Goal: Task Accomplishment & Management: Manage account settings

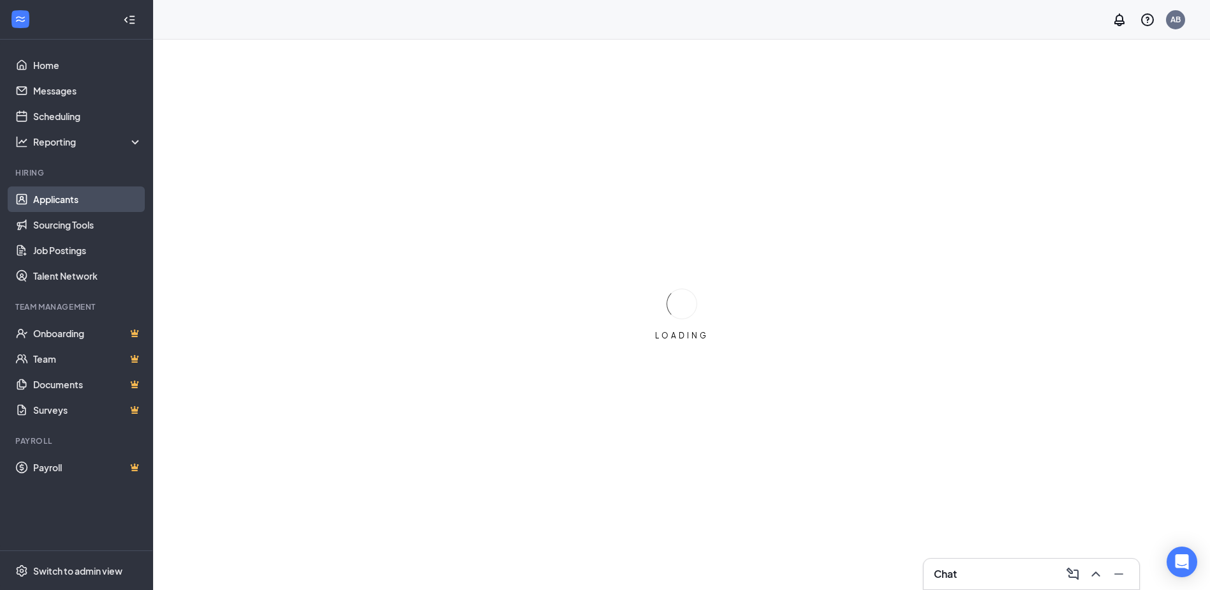
click at [89, 194] on link "Applicants" at bounding box center [87, 199] width 109 height 26
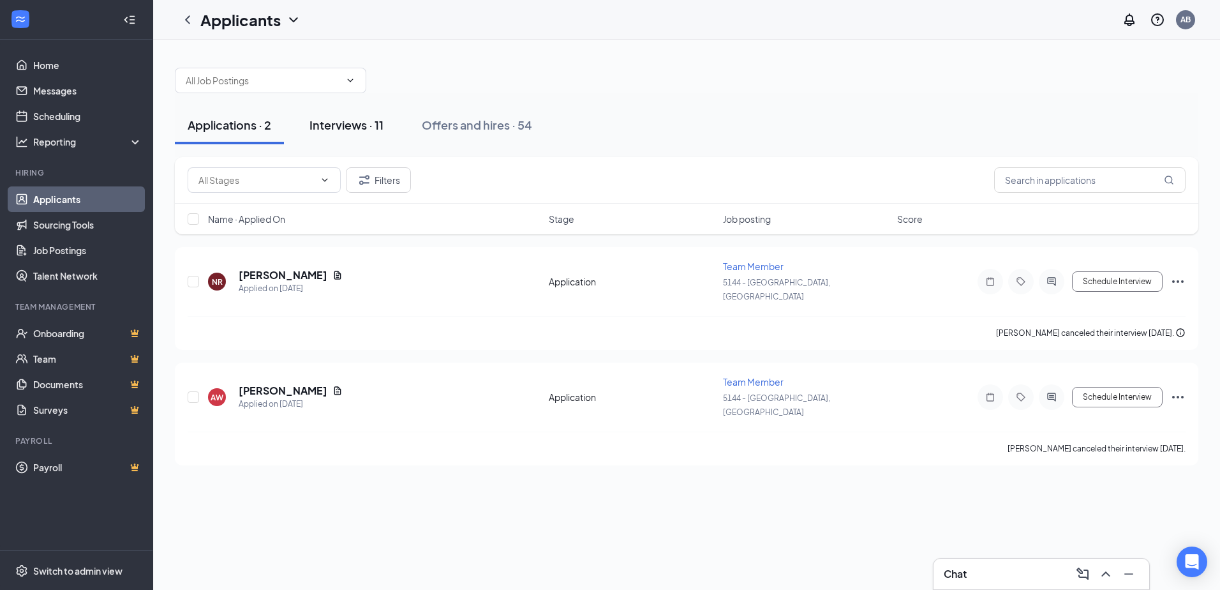
click at [368, 130] on div "Interviews · 11" at bounding box center [346, 125] width 74 height 16
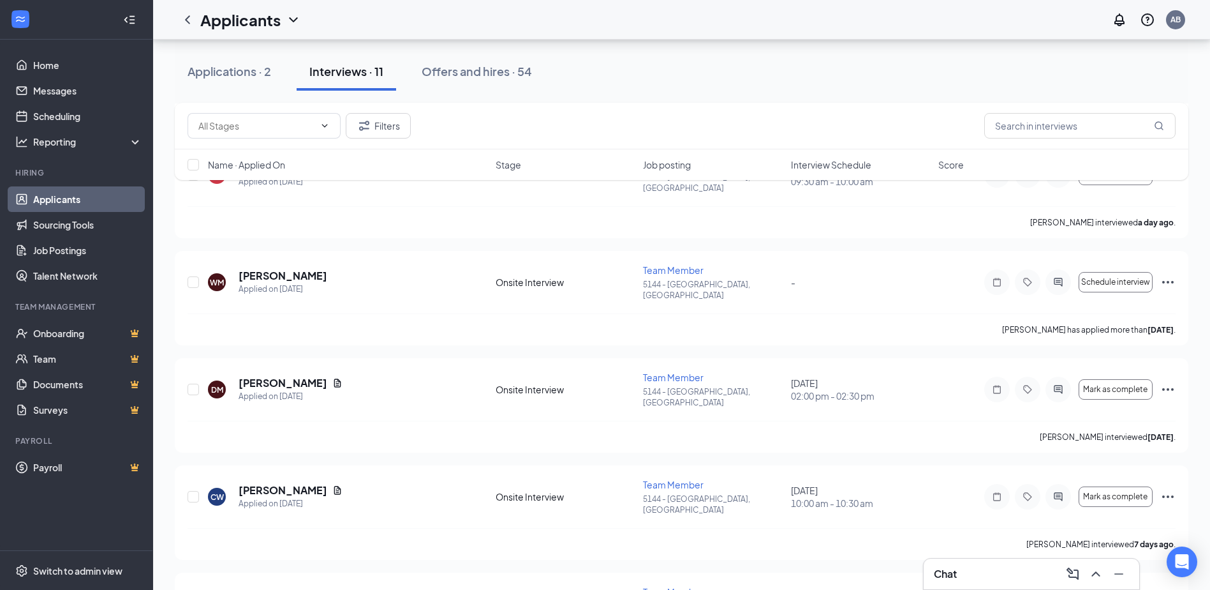
scroll to position [255, 0]
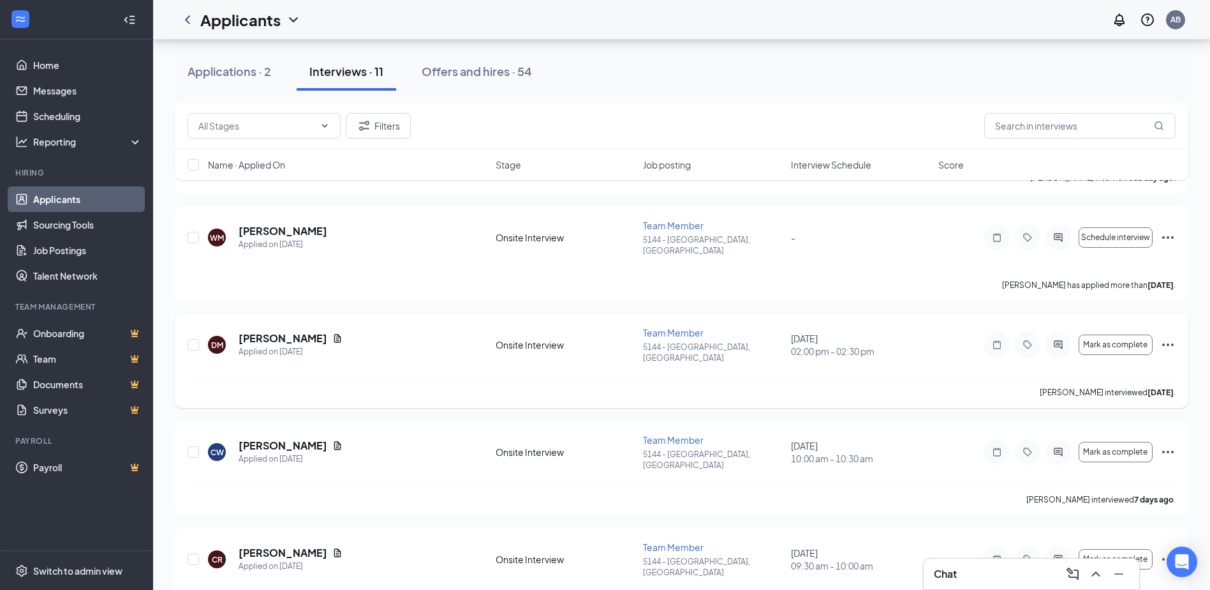
click at [1166, 337] on icon "Ellipses" at bounding box center [1168, 344] width 15 height 15
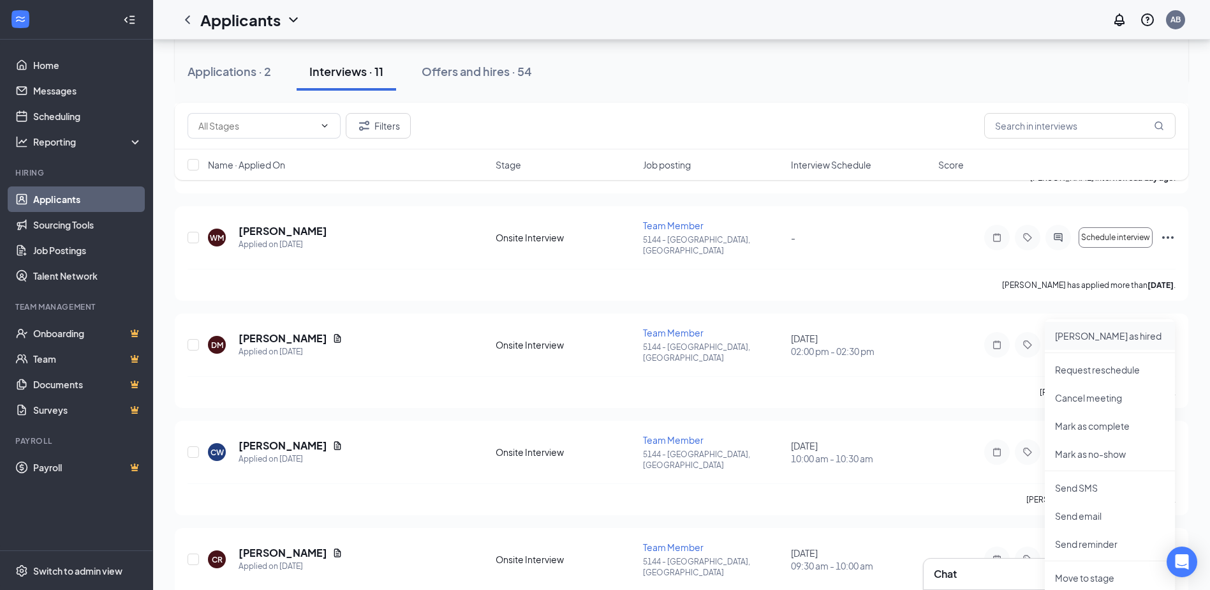
click at [1085, 337] on p "[PERSON_NAME] as hired" at bounding box center [1110, 335] width 110 height 13
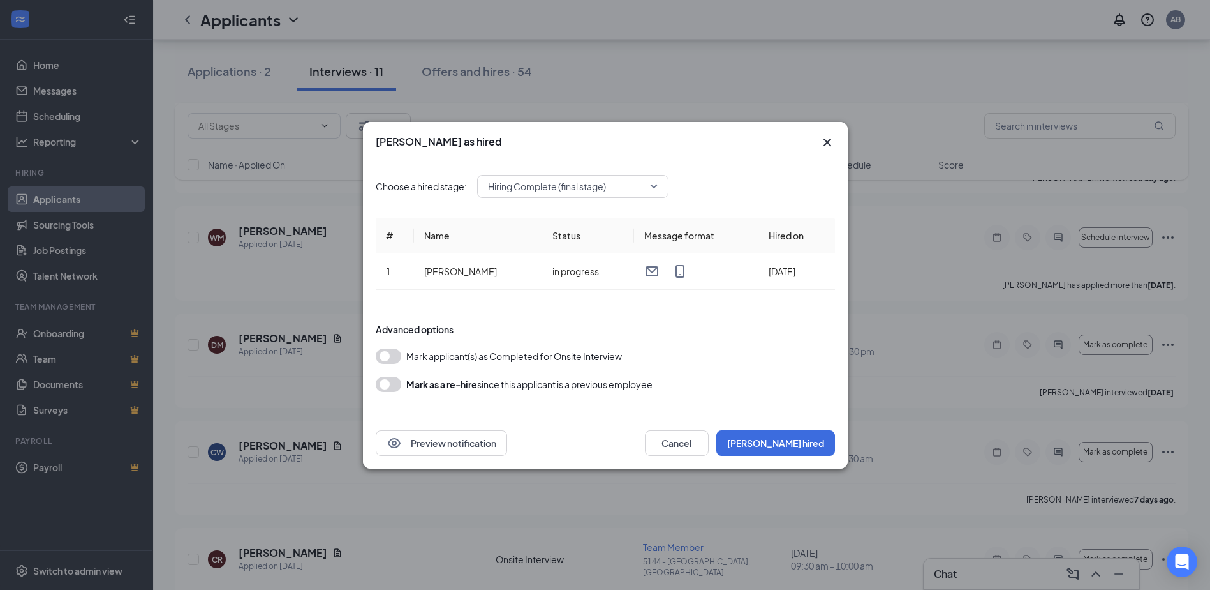
click at [383, 359] on button "button" at bounding box center [389, 355] width 26 height 15
click at [799, 445] on button "[PERSON_NAME] hired" at bounding box center [776, 443] width 119 height 26
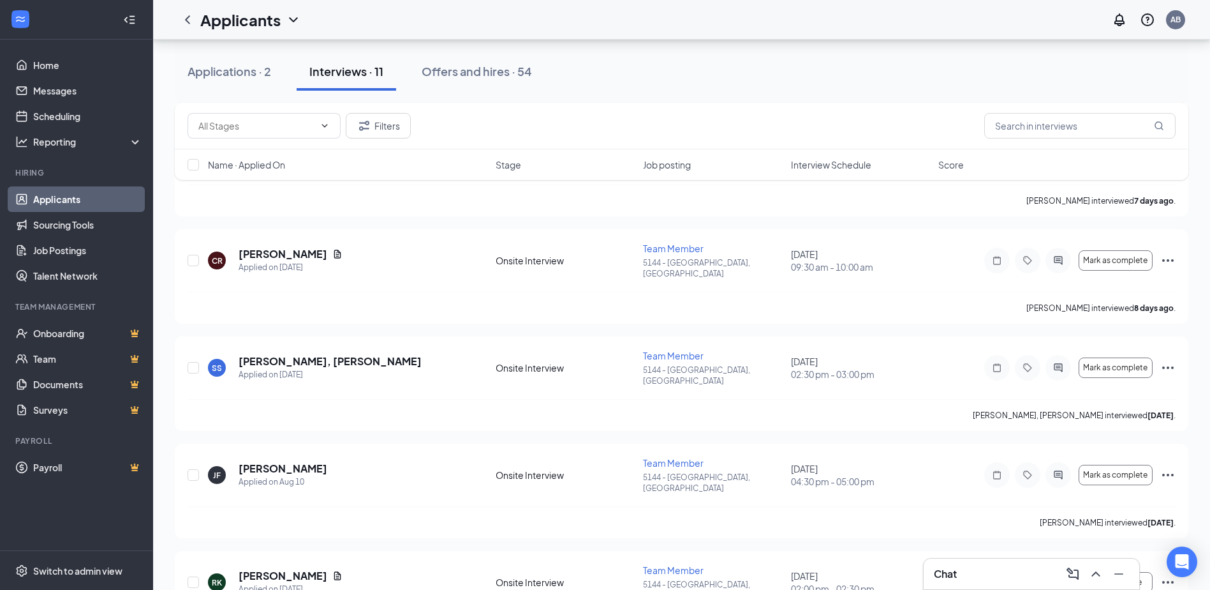
scroll to position [1600, 0]
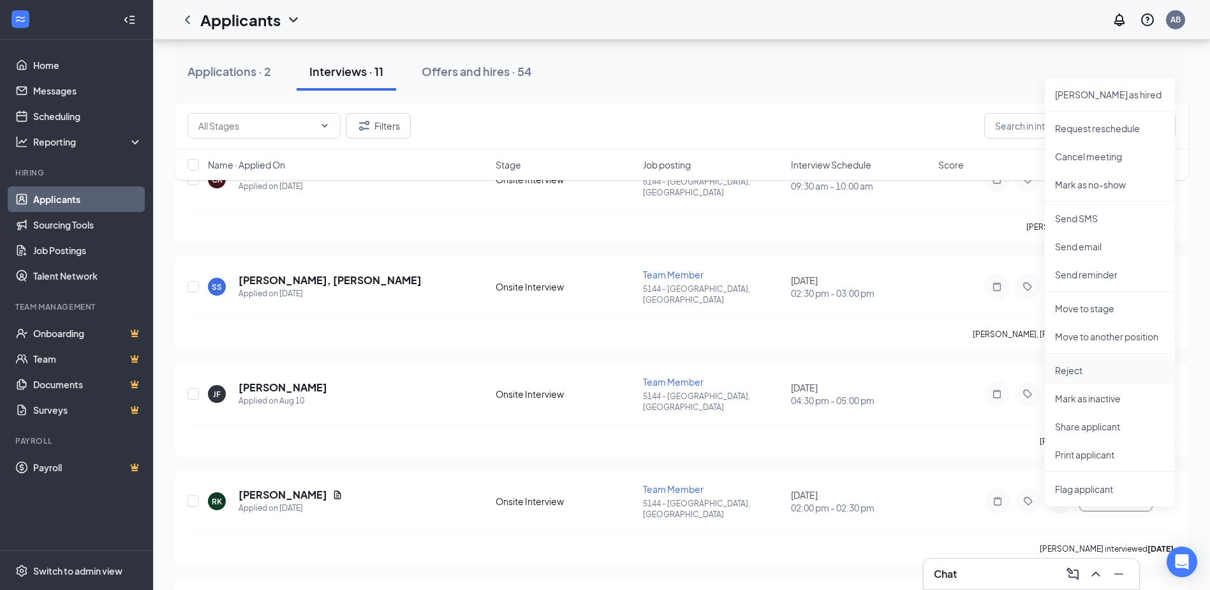
click at [1107, 366] on p "Reject" at bounding box center [1110, 370] width 110 height 13
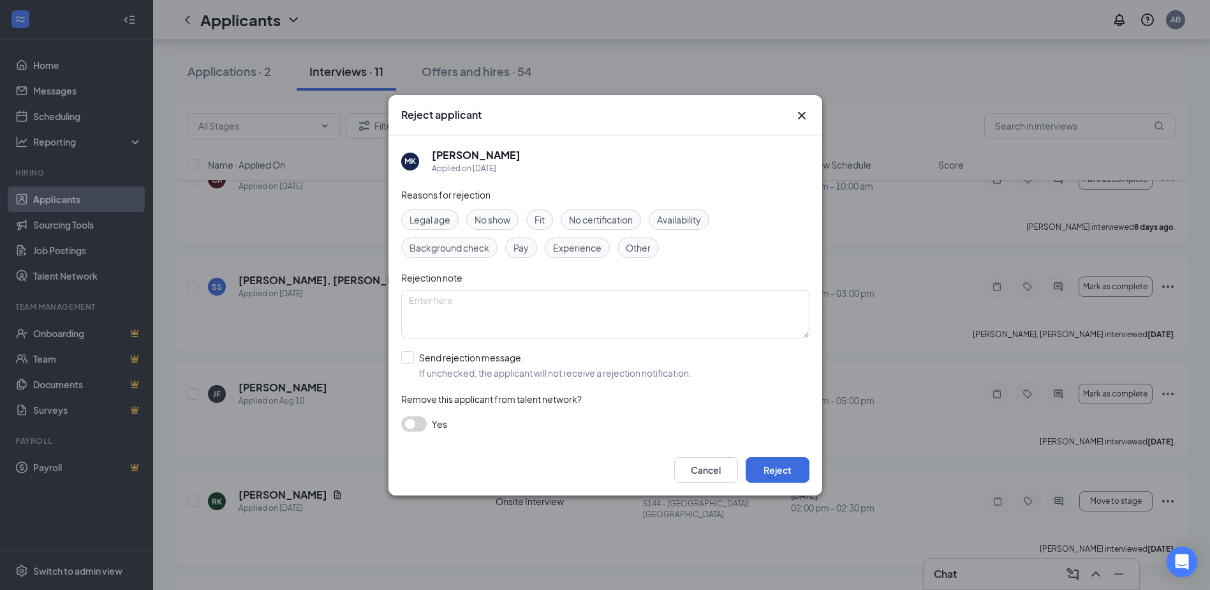
click at [634, 246] on span "Other" at bounding box center [638, 248] width 25 height 14
click at [791, 467] on button "Reject" at bounding box center [778, 470] width 64 height 26
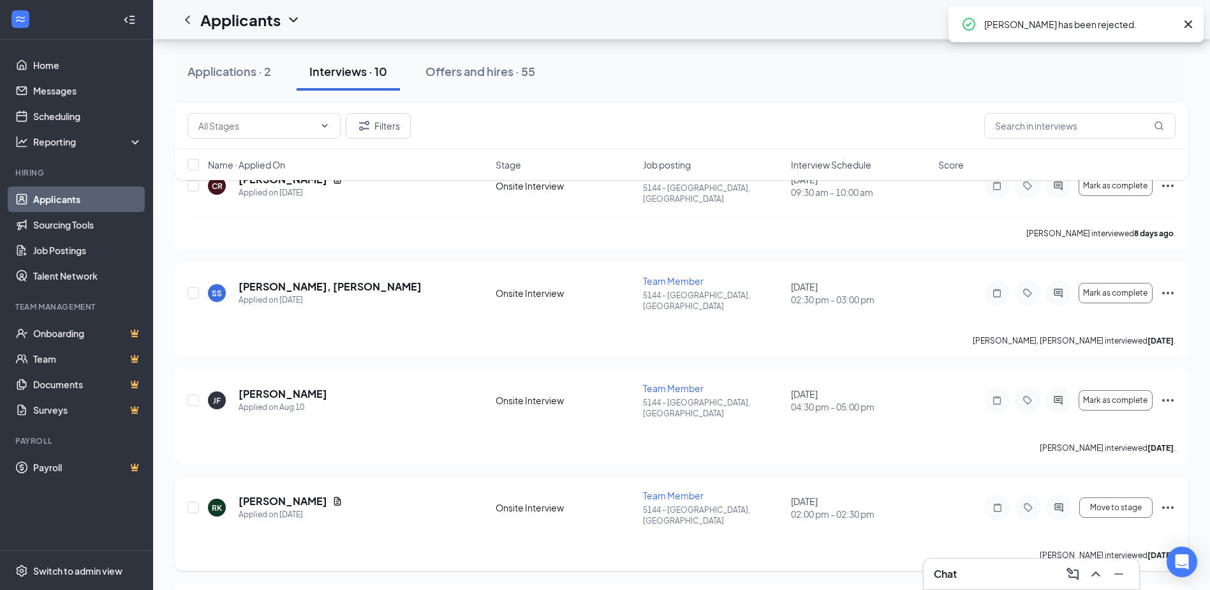
scroll to position [1510, 0]
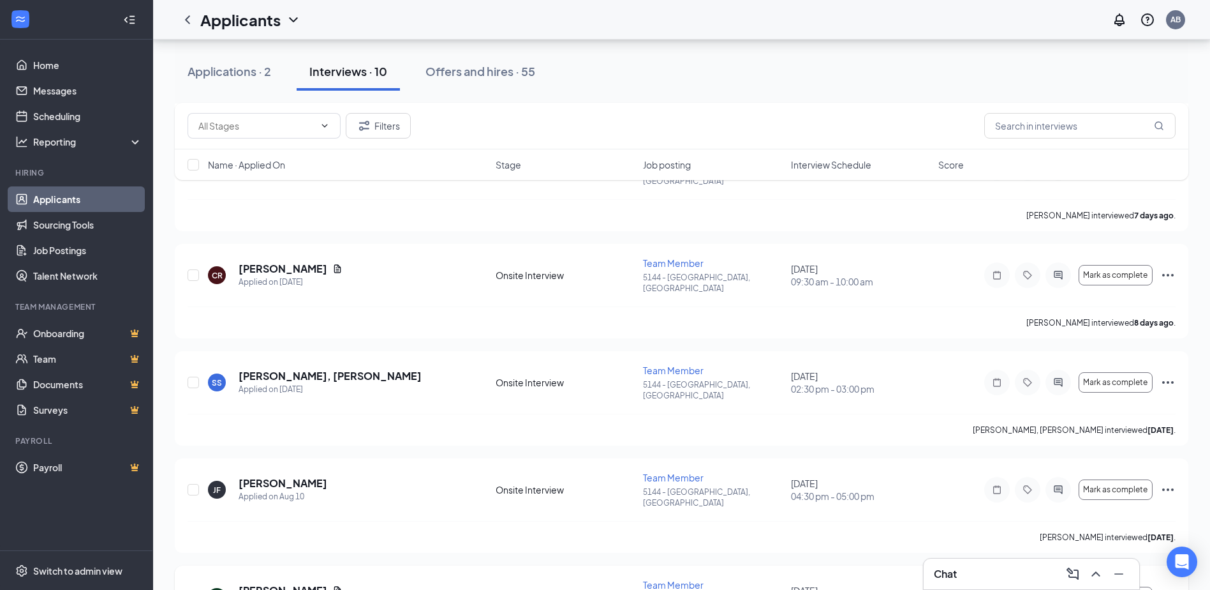
click at [1163, 589] on icon "Ellipses" at bounding box center [1168, 596] width 15 height 15
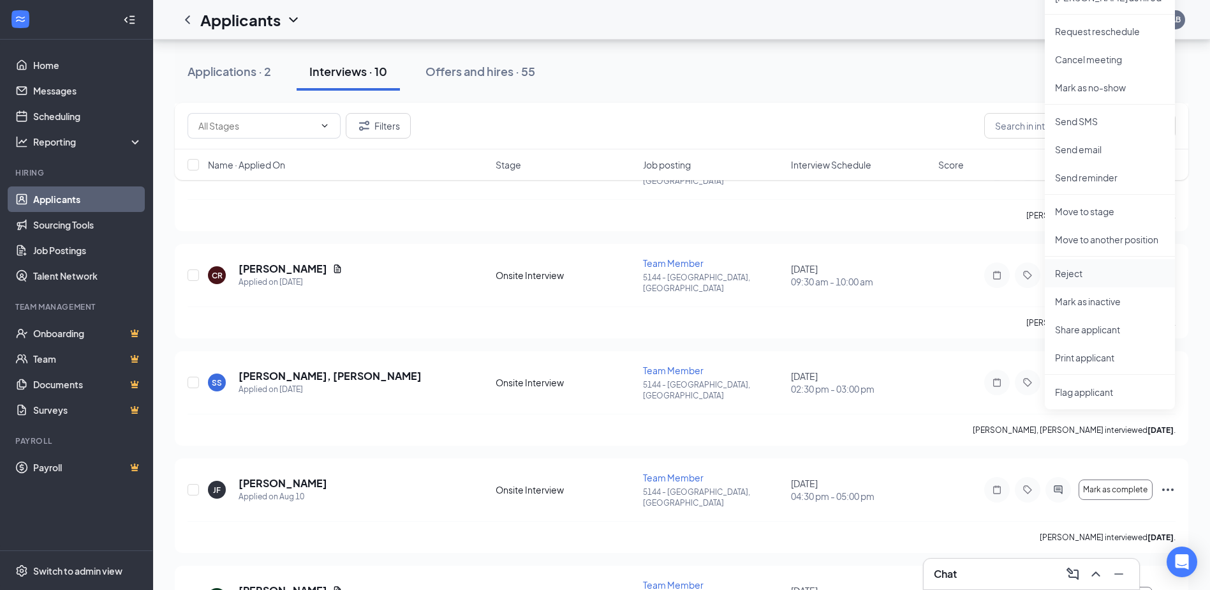
click at [1098, 274] on p "Reject" at bounding box center [1110, 273] width 110 height 13
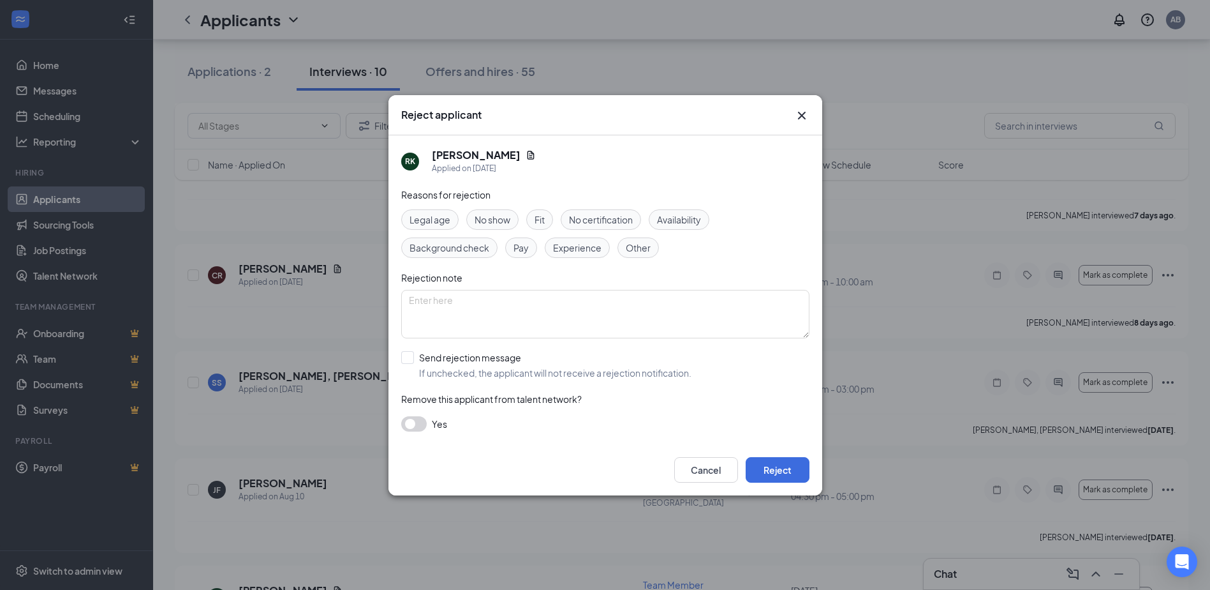
click at [630, 248] on span "Other" at bounding box center [638, 248] width 25 height 14
click at [779, 464] on button "Reject" at bounding box center [778, 470] width 64 height 26
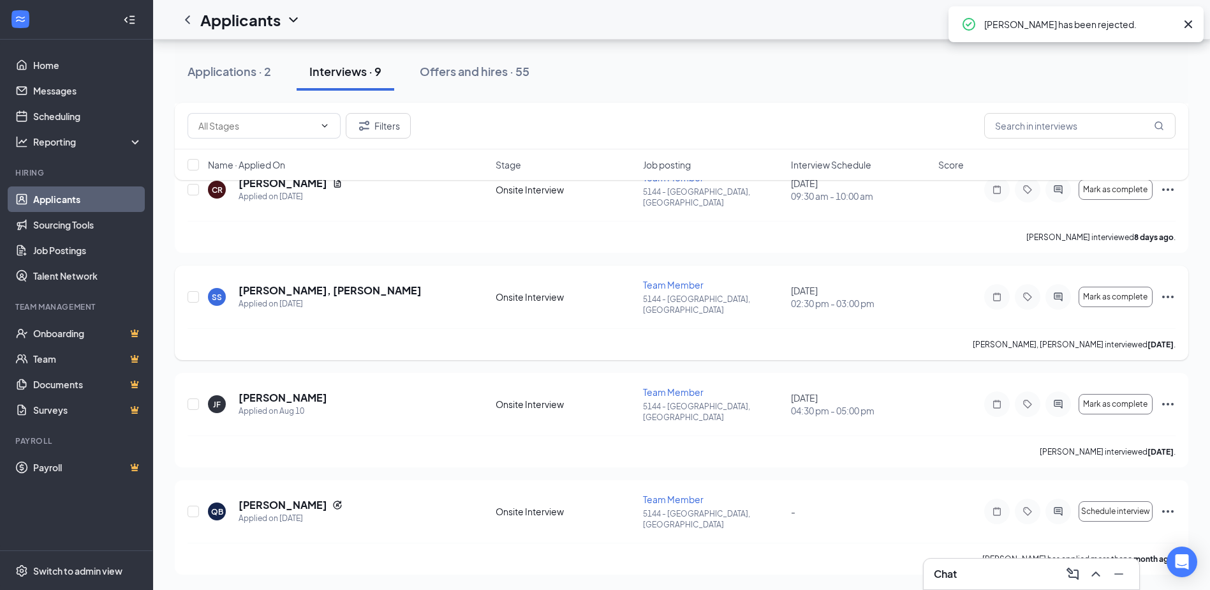
scroll to position [1212, 0]
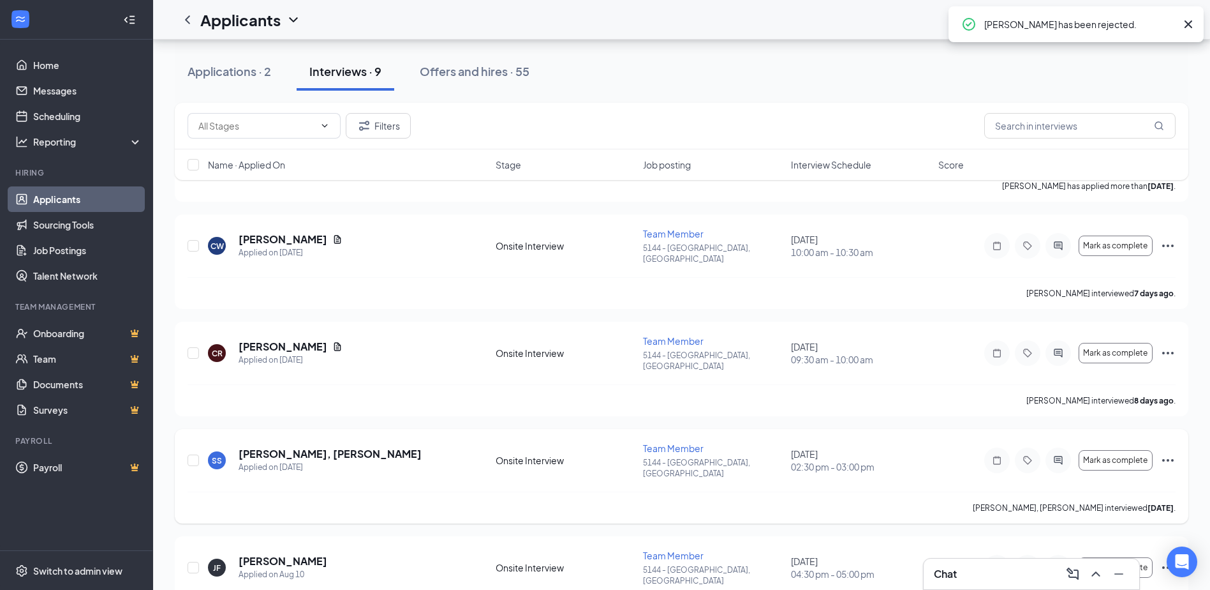
click at [1166, 452] on icon "Ellipses" at bounding box center [1168, 459] width 15 height 15
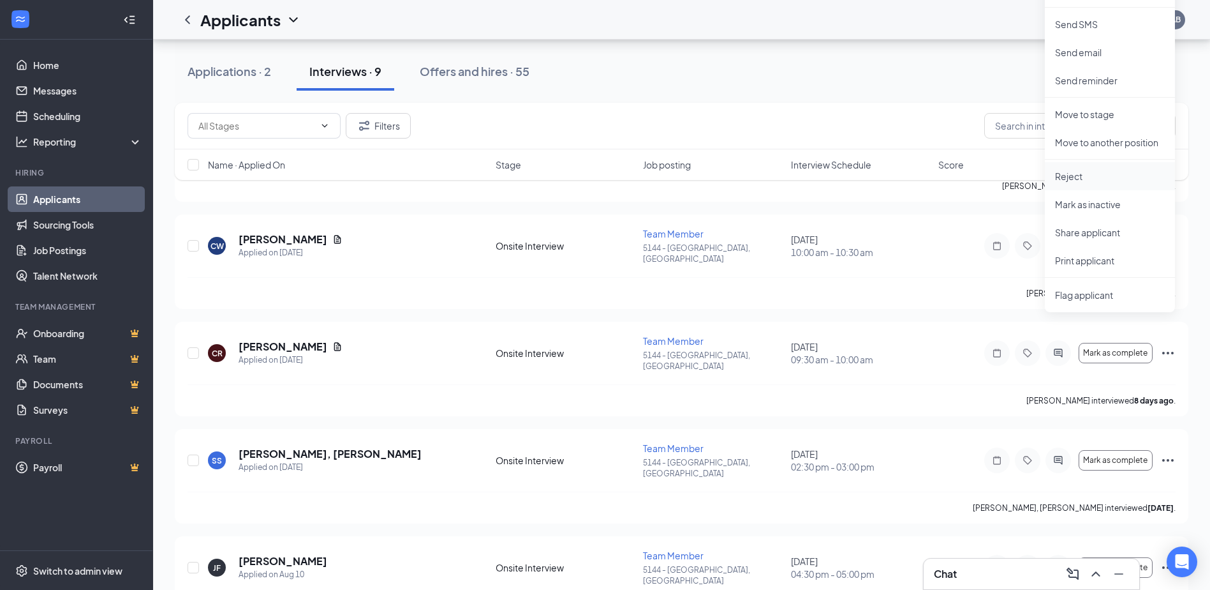
click at [1089, 174] on p "Reject" at bounding box center [1110, 176] width 110 height 13
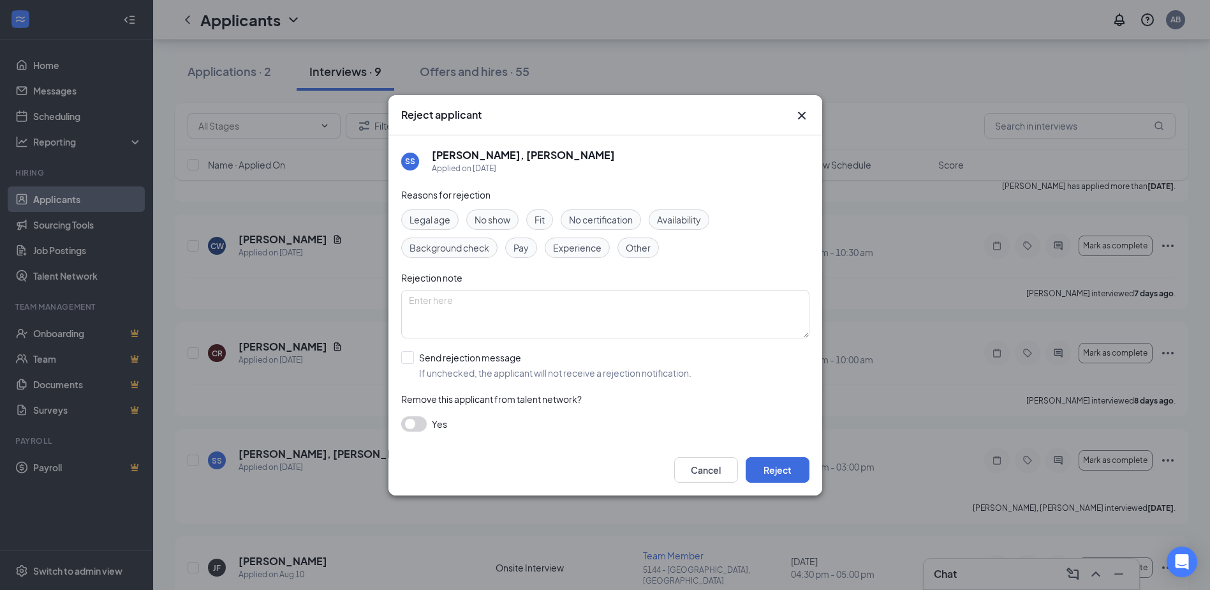
click at [635, 246] on span "Other" at bounding box center [638, 248] width 25 height 14
click at [764, 473] on button "Reject" at bounding box center [778, 470] width 64 height 26
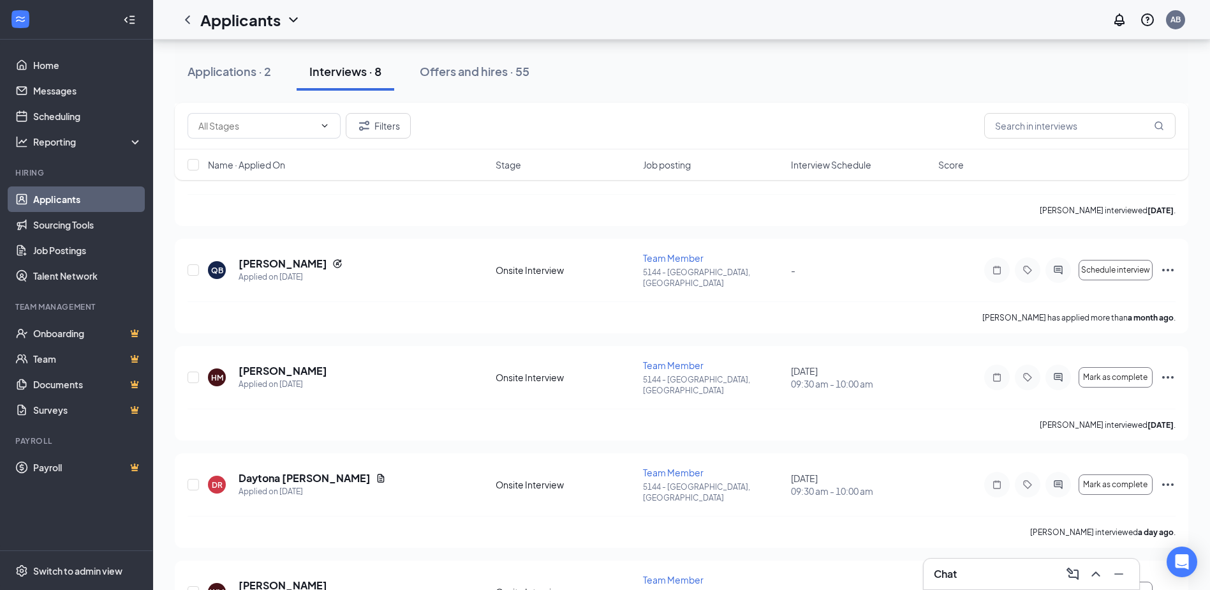
scroll to position [635, 0]
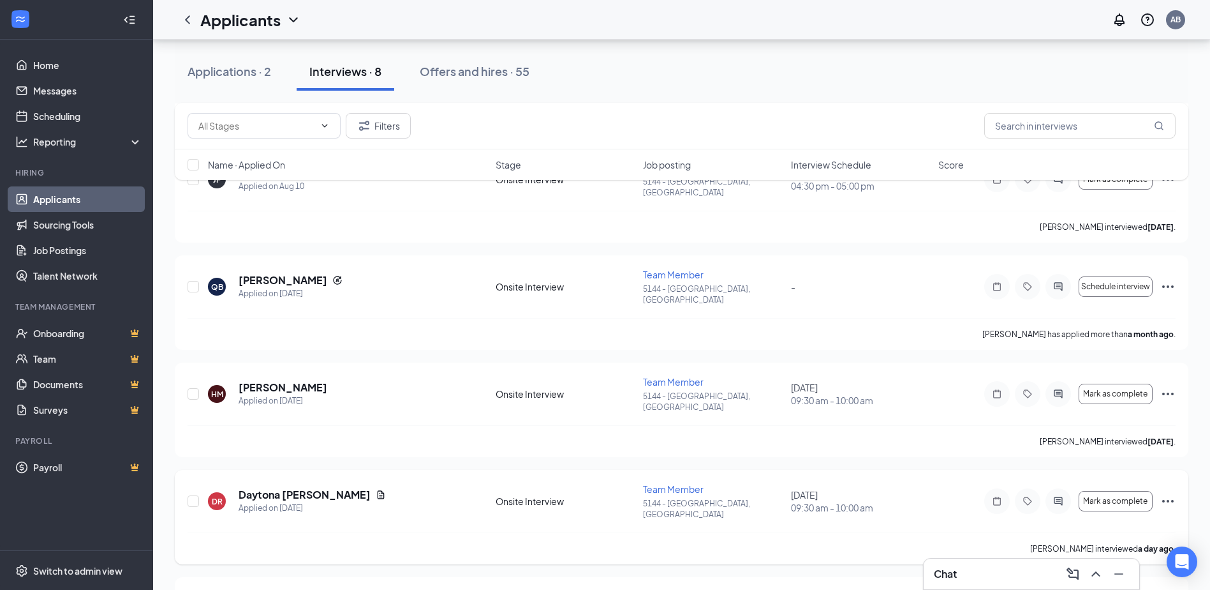
click at [1171, 493] on icon "Ellipses" at bounding box center [1168, 500] width 15 height 15
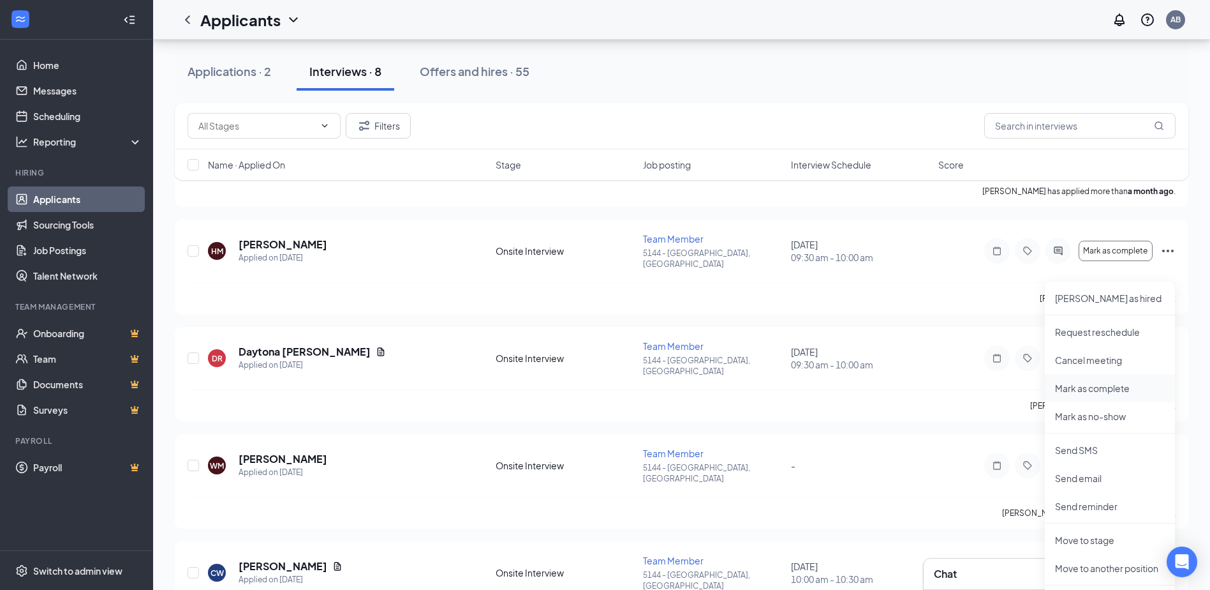
scroll to position [826, 0]
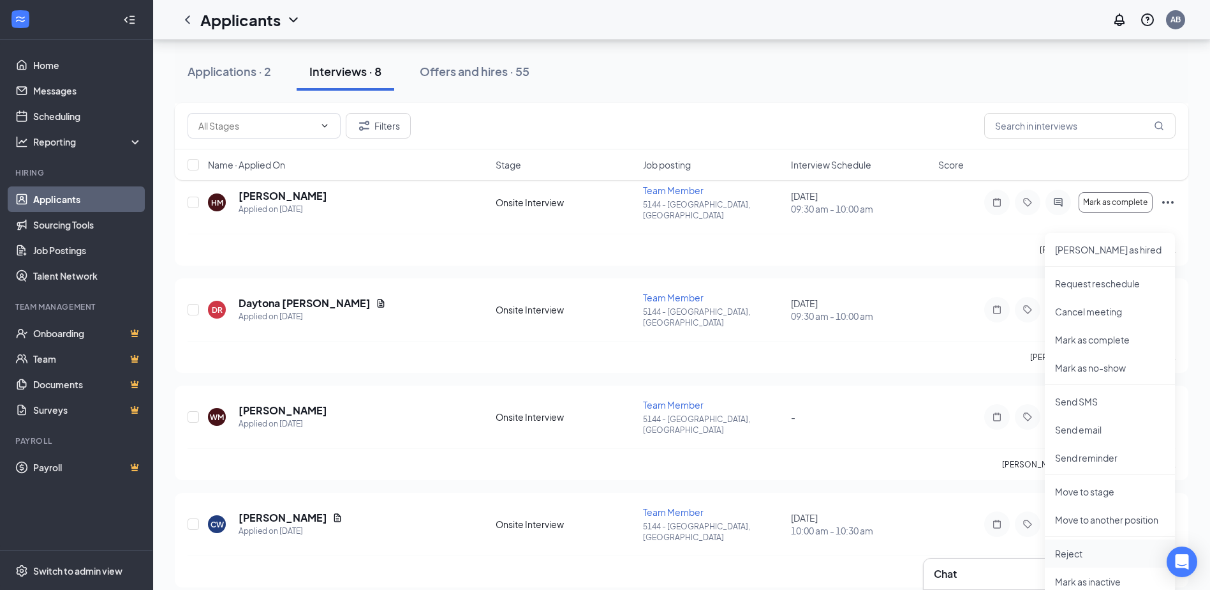
click at [1089, 551] on p "Reject" at bounding box center [1110, 553] width 110 height 13
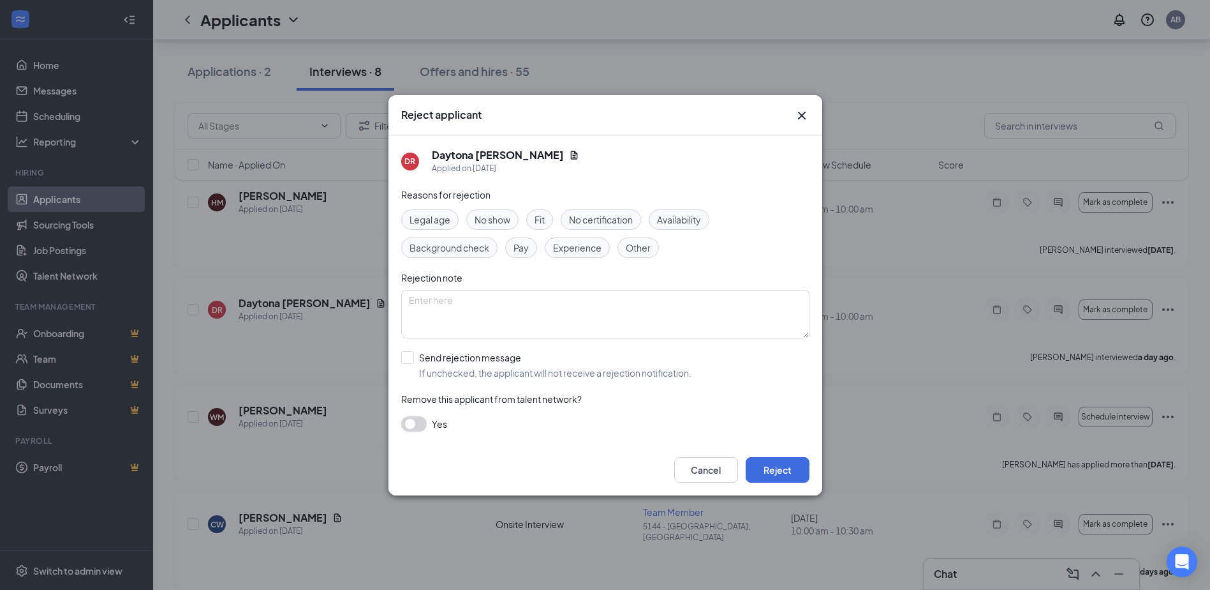
click at [542, 212] on span "Fit" at bounding box center [540, 219] width 10 height 14
click at [582, 246] on span "Experience" at bounding box center [577, 248] width 48 height 14
click at [539, 223] on span "Fit" at bounding box center [540, 219] width 10 height 14
drag, startPoint x: 553, startPoint y: 242, endPoint x: 590, endPoint y: 260, distance: 41.7
click at [553, 241] on div "Experience" at bounding box center [577, 247] width 65 height 20
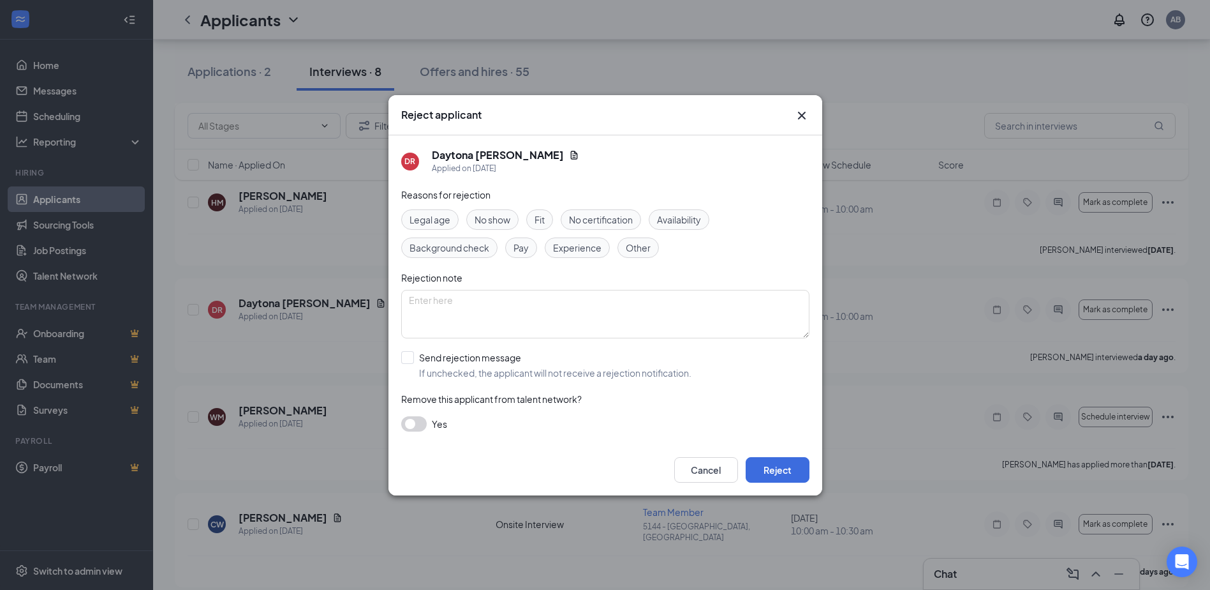
click at [632, 251] on span "Other" at bounding box center [638, 248] width 25 height 14
click at [795, 475] on button "Reject" at bounding box center [778, 470] width 64 height 26
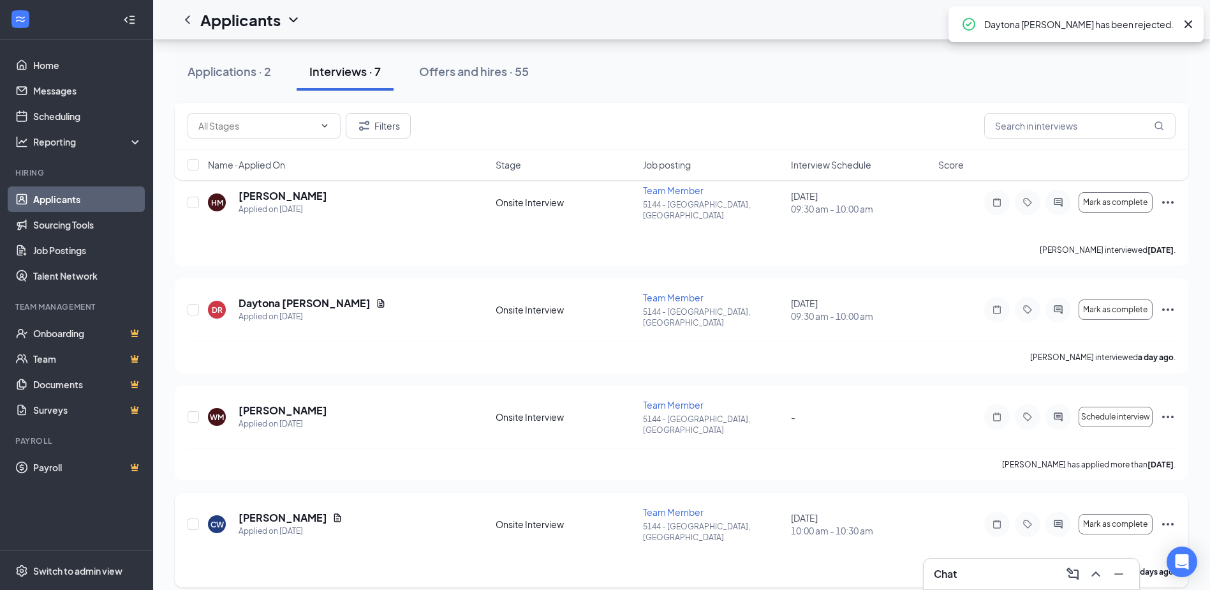
scroll to position [824, 0]
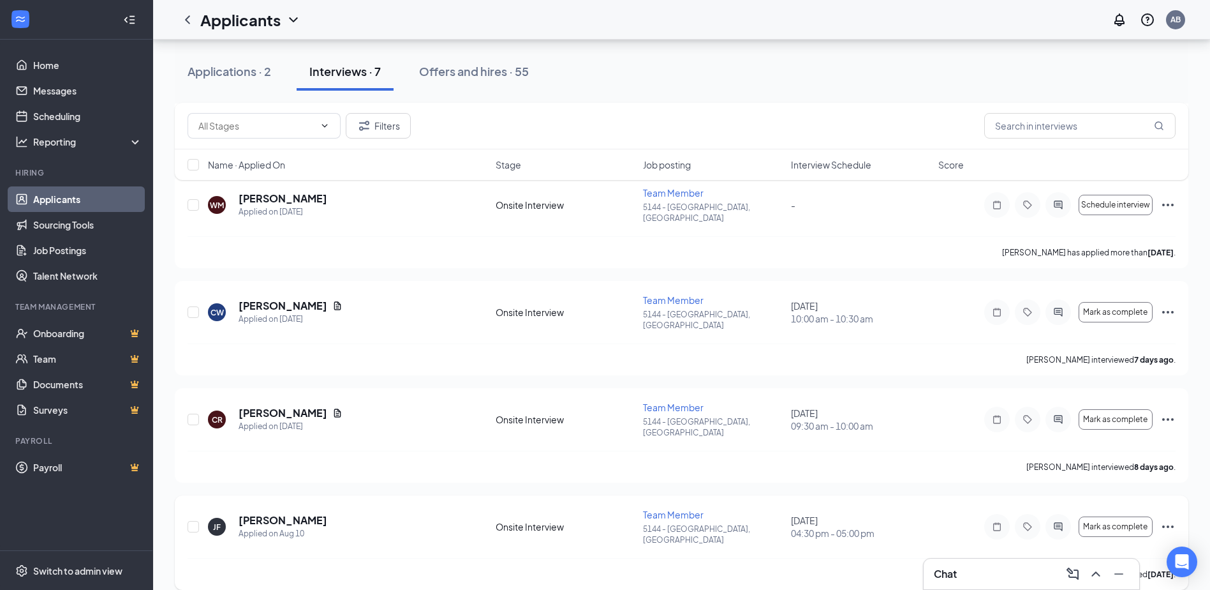
click at [1173, 525] on icon "Ellipses" at bounding box center [1168, 526] width 11 height 3
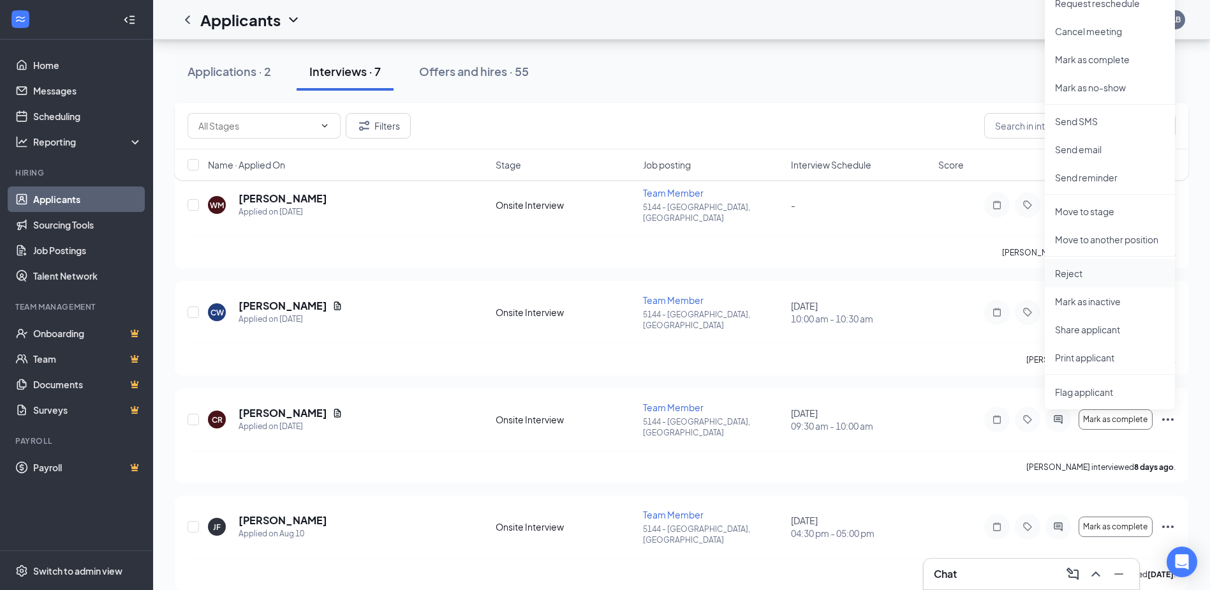
click at [1104, 272] on p "Reject" at bounding box center [1110, 273] width 110 height 13
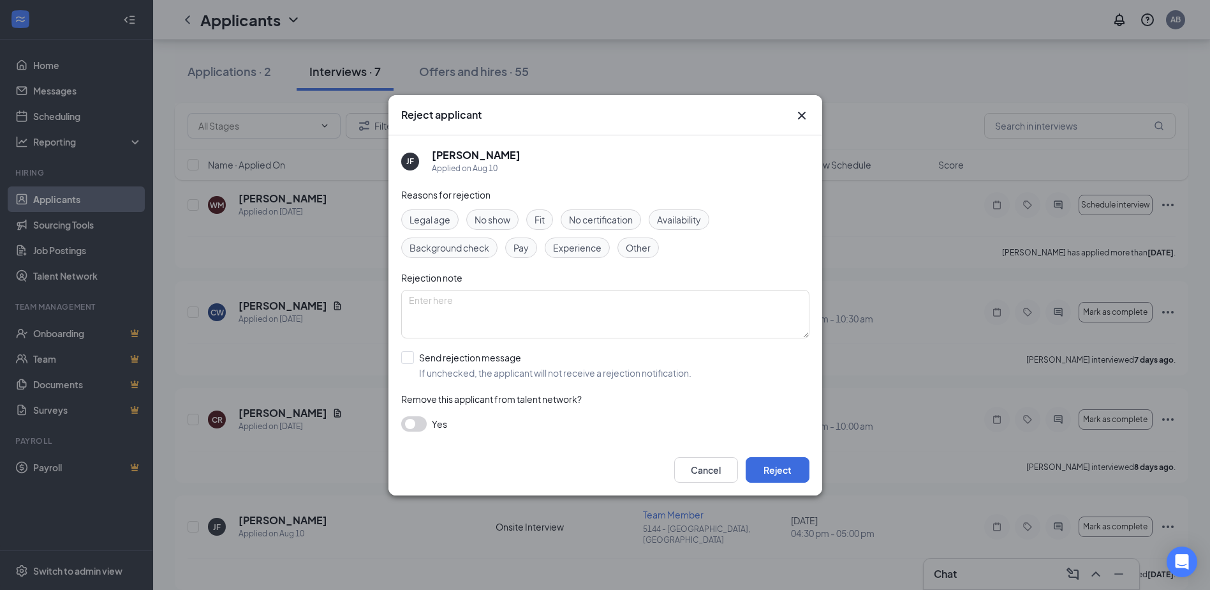
click at [632, 255] on div "Other" at bounding box center [638, 247] width 41 height 20
click at [781, 465] on button "Reject" at bounding box center [778, 470] width 64 height 26
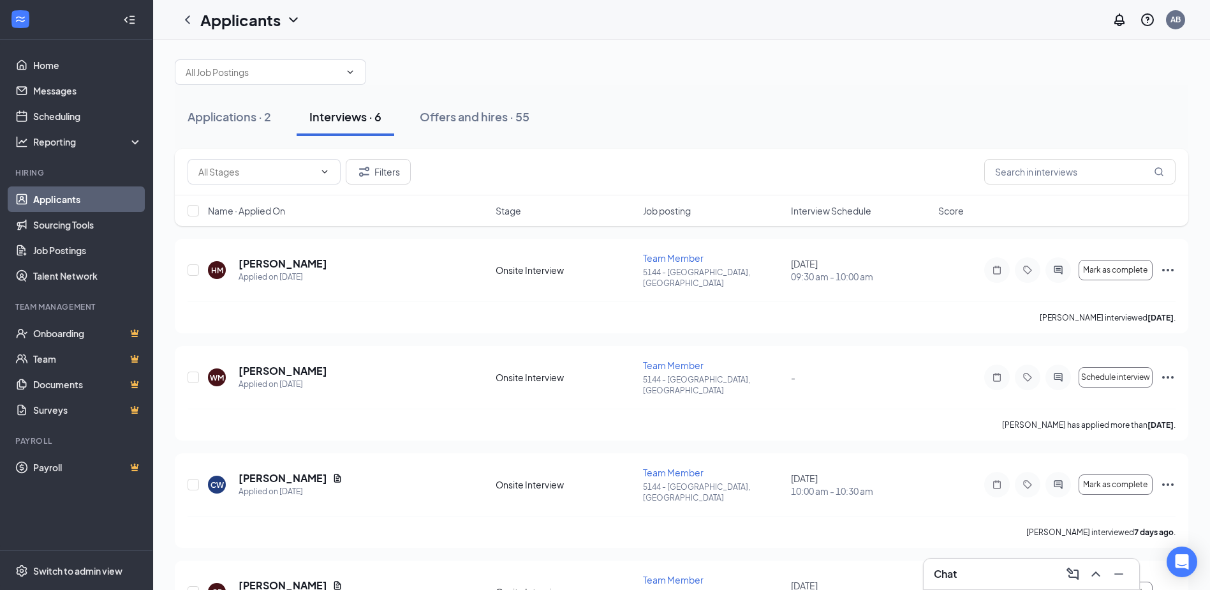
scroll to position [0, 0]
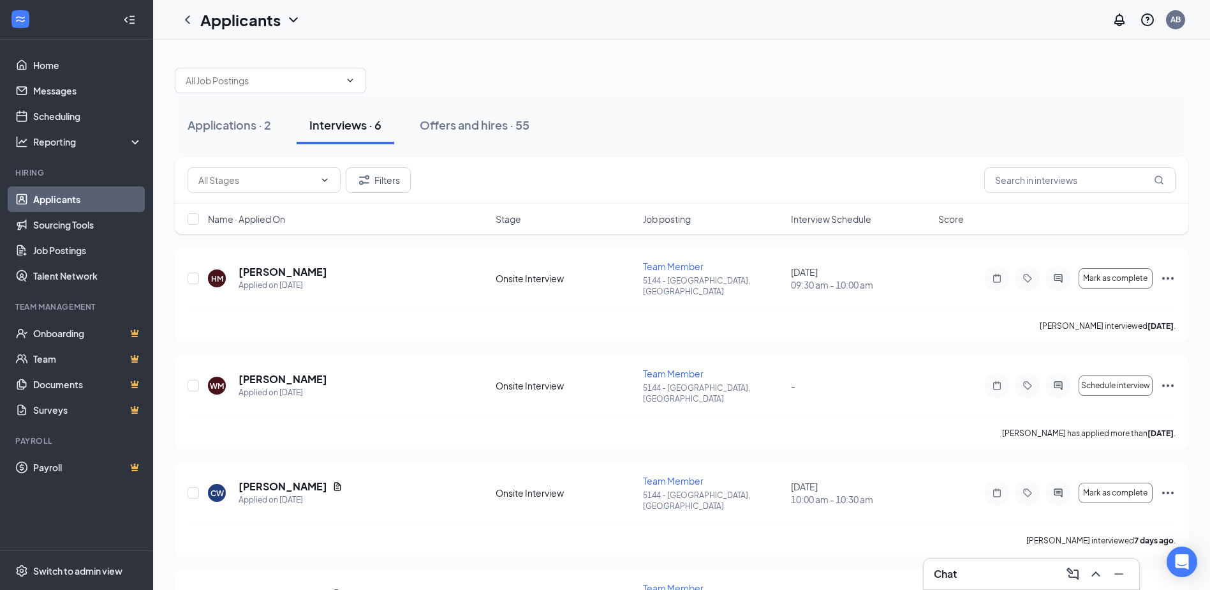
click at [81, 198] on link "Applicants" at bounding box center [87, 199] width 109 height 26
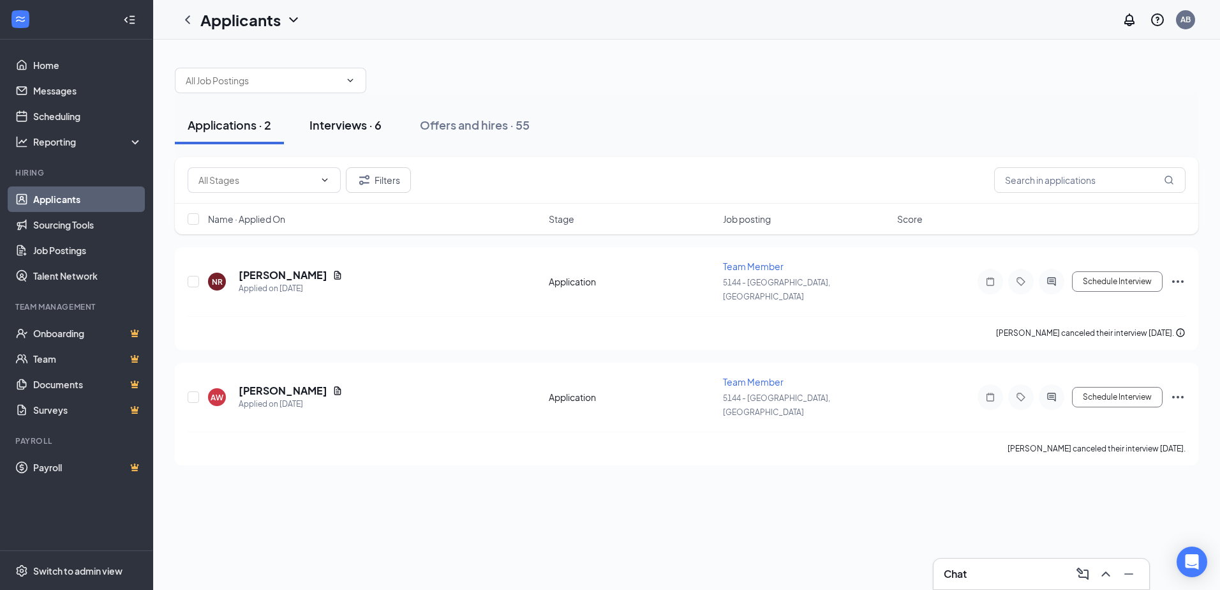
click at [335, 133] on button "Interviews · 6" at bounding box center [346, 125] width 98 height 38
